Goal: Navigation & Orientation: Go to known website

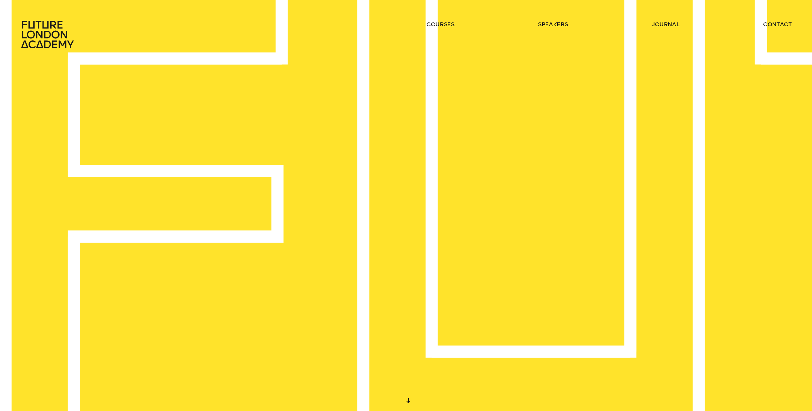
click at [410, 398] on div at bounding box center [408, 401] width 12 height 12
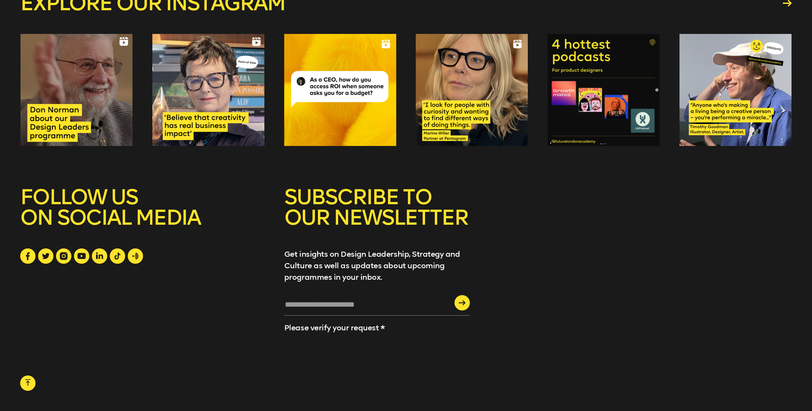
scroll to position [2967, 0]
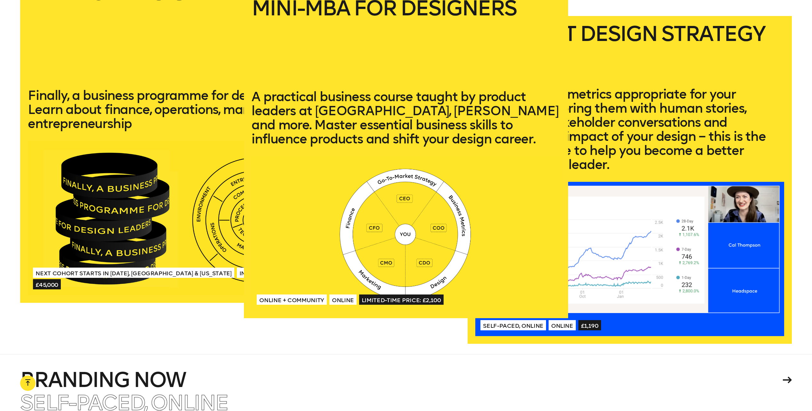
drag, startPoint x: 385, startPoint y: 313, endPoint x: 381, endPoint y: 310, distance: 4.8
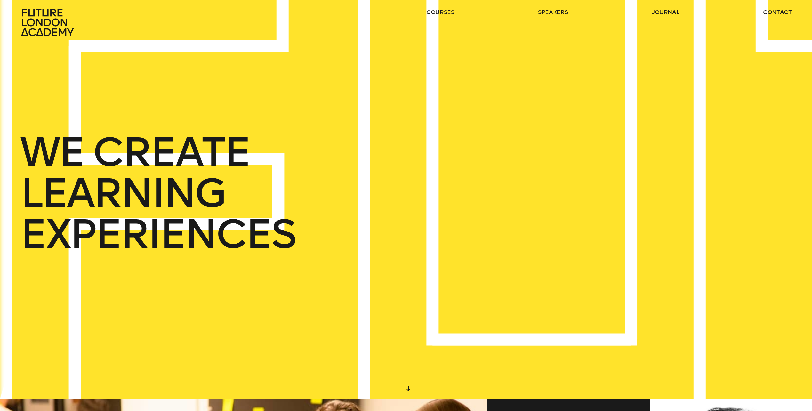
scroll to position [0, 0]
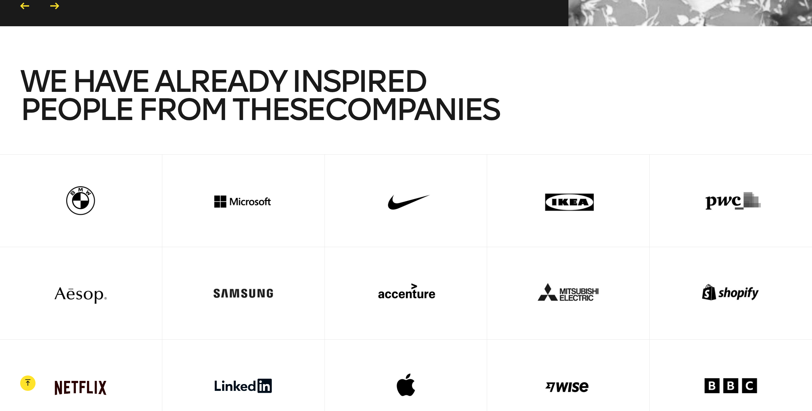
scroll to position [2350, 0]
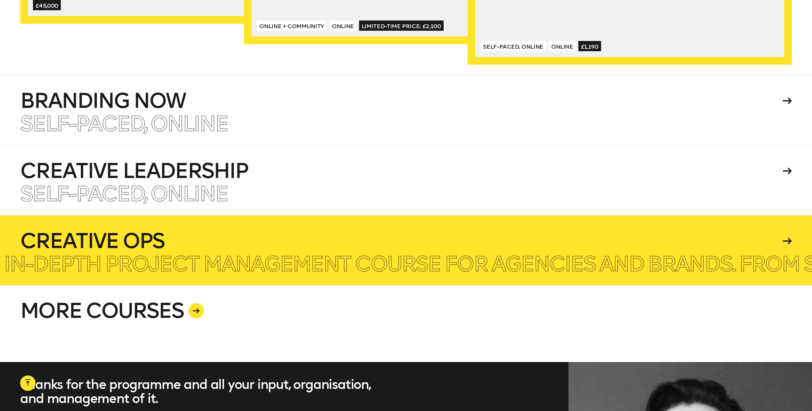
scroll to position [1647, 0]
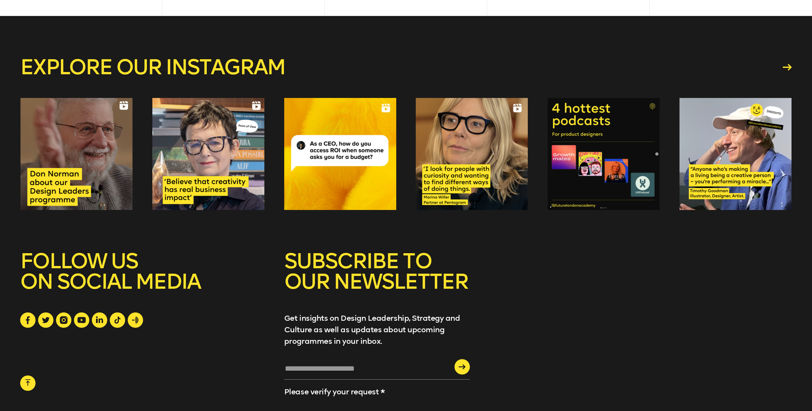
scroll to position [2967, 0]
